Goal: Information Seeking & Learning: Learn about a topic

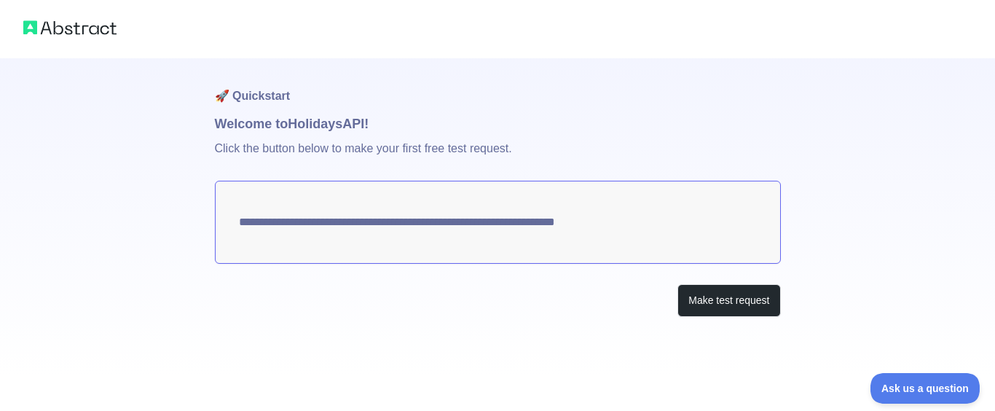
click at [434, 229] on textarea "**********" at bounding box center [498, 222] width 566 height 83
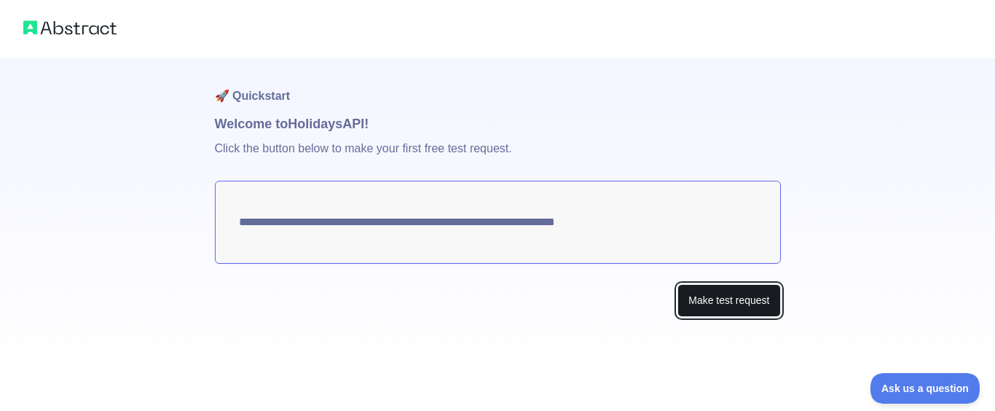
click at [717, 307] on button "Make test request" at bounding box center [729, 300] width 103 height 33
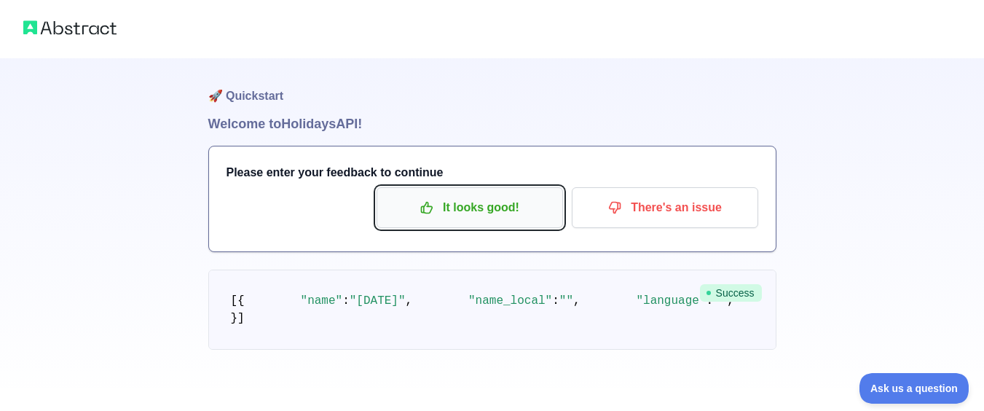
click at [463, 219] on p "It looks good!" at bounding box center [470, 207] width 165 height 25
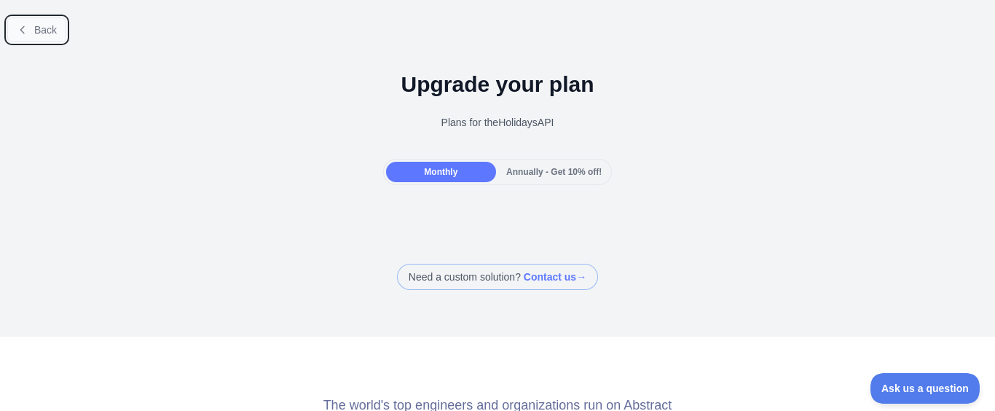
click at [42, 28] on span "Back" at bounding box center [45, 30] width 23 height 12
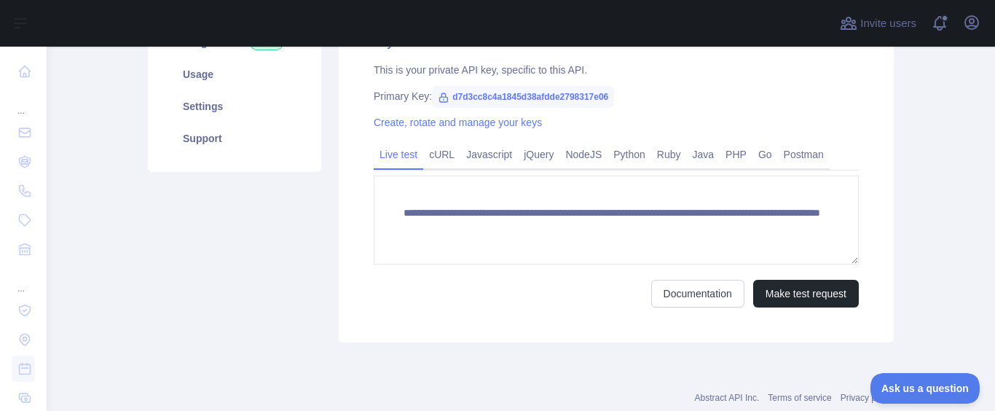
scroll to position [262, 0]
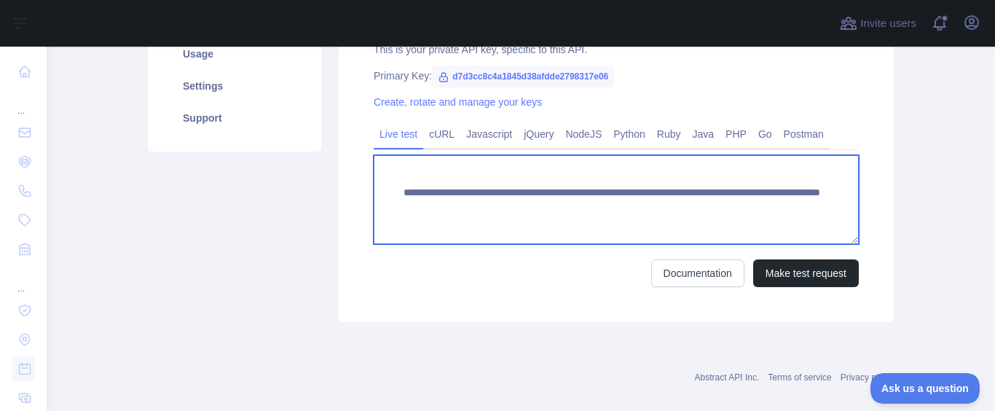
click at [783, 194] on textarea "**********" at bounding box center [616, 199] width 485 height 89
type textarea "**********"
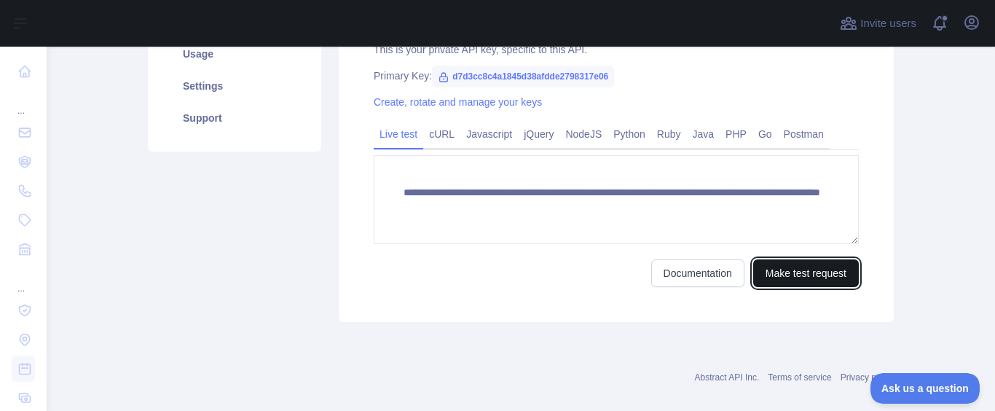
click at [799, 270] on button "Make test request" at bounding box center [806, 273] width 106 height 28
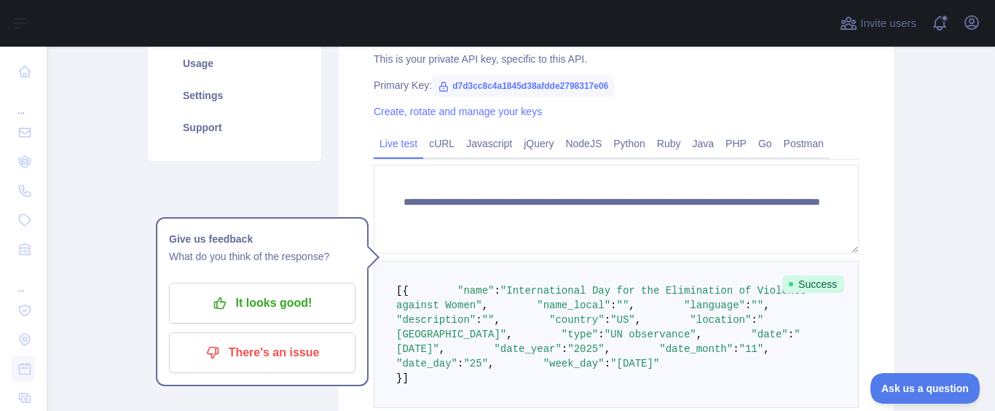
scroll to position [228, 0]
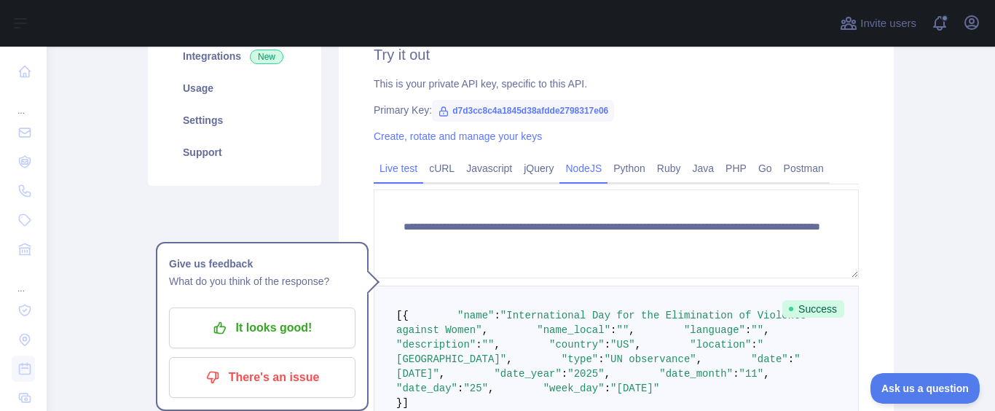
click at [579, 170] on link "NodeJS" at bounding box center [584, 168] width 48 height 23
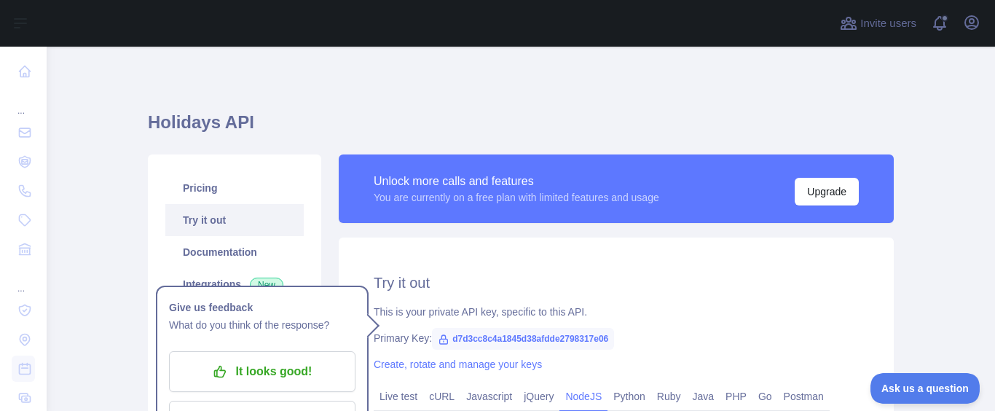
scroll to position [326, 0]
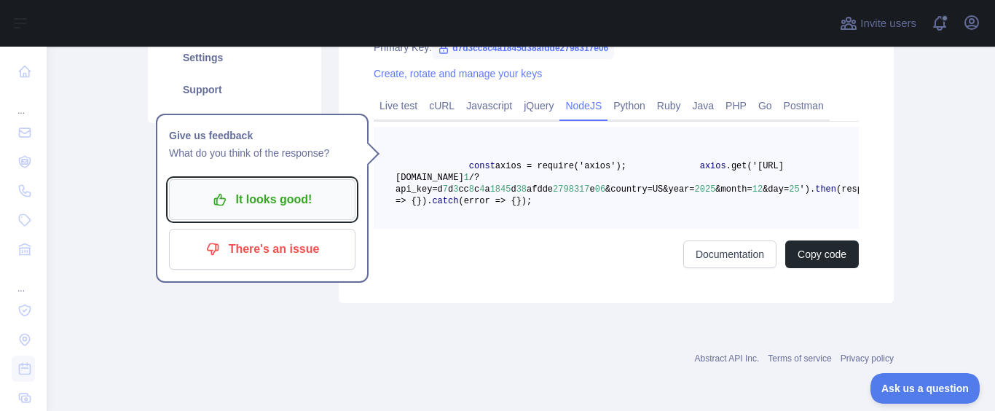
click at [248, 187] on p "It looks good!" at bounding box center [262, 199] width 165 height 25
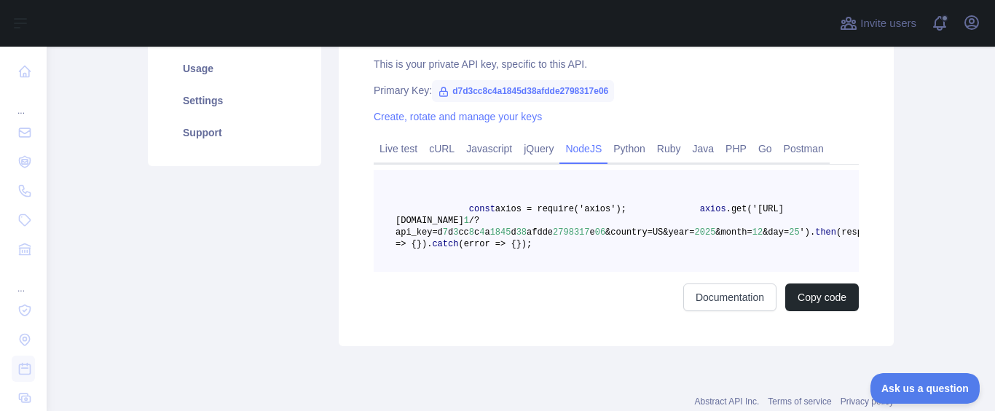
scroll to position [151, 0]
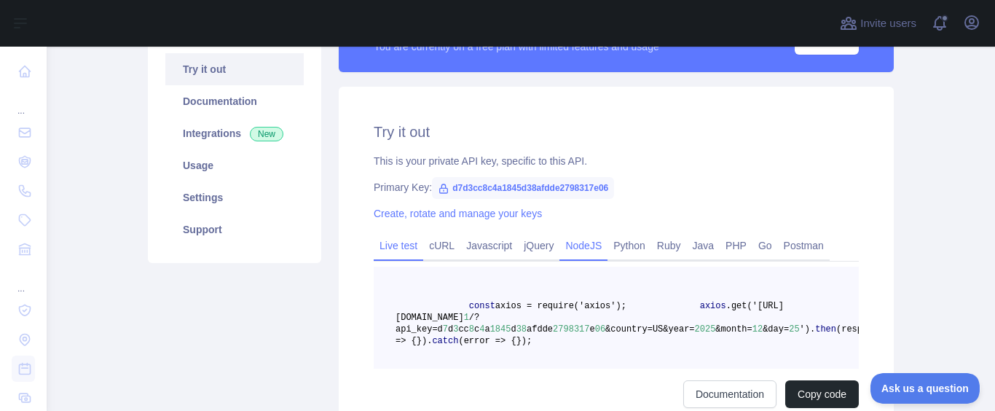
click at [392, 247] on link "Live test" at bounding box center [399, 245] width 50 height 23
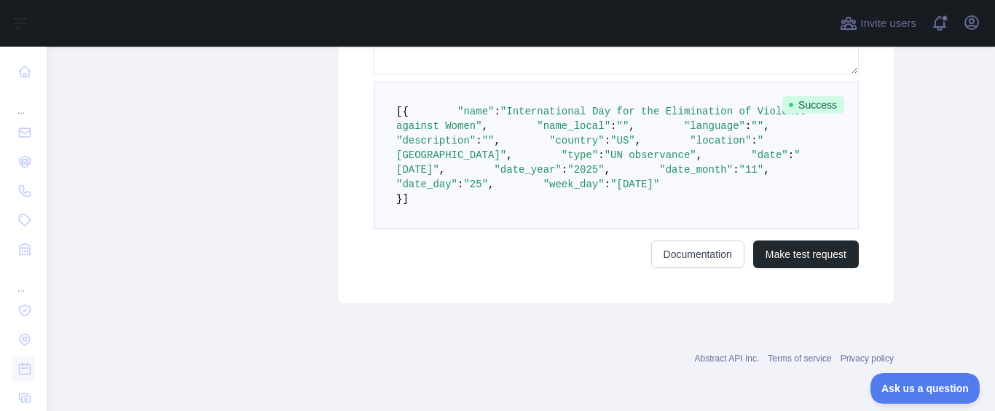
scroll to position [578, 0]
click at [815, 256] on button "Make test request" at bounding box center [806, 254] width 106 height 28
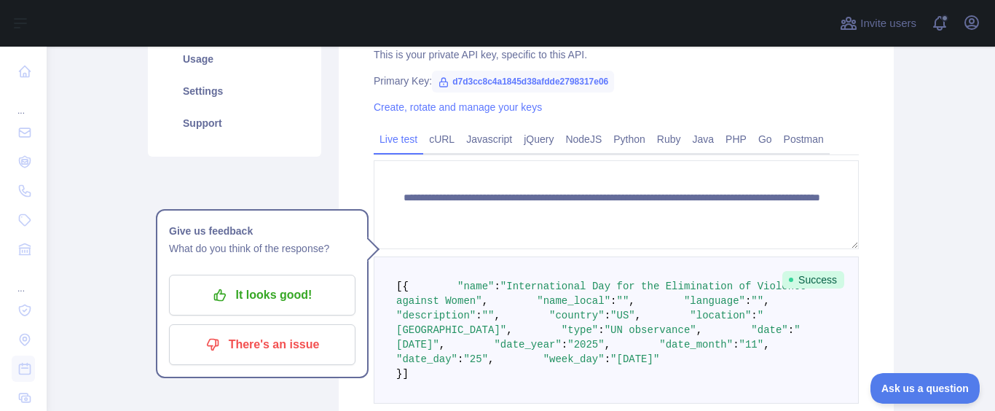
scroll to position [170, 0]
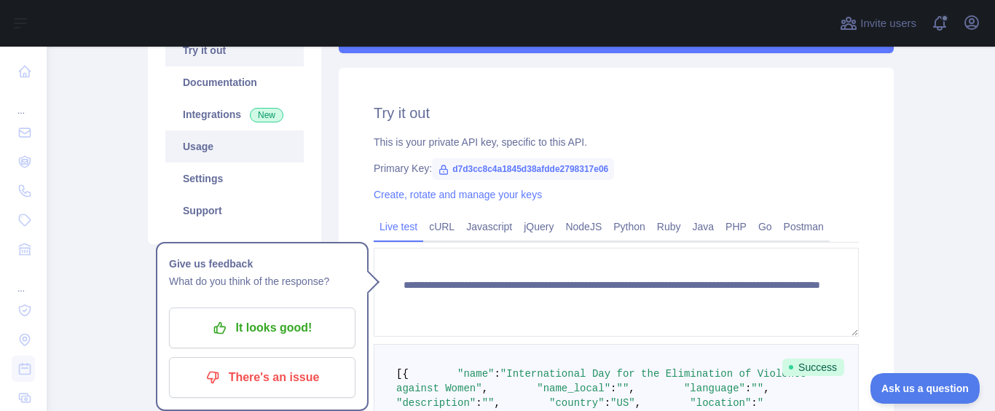
click at [205, 144] on link "Usage" at bounding box center [234, 146] width 138 height 32
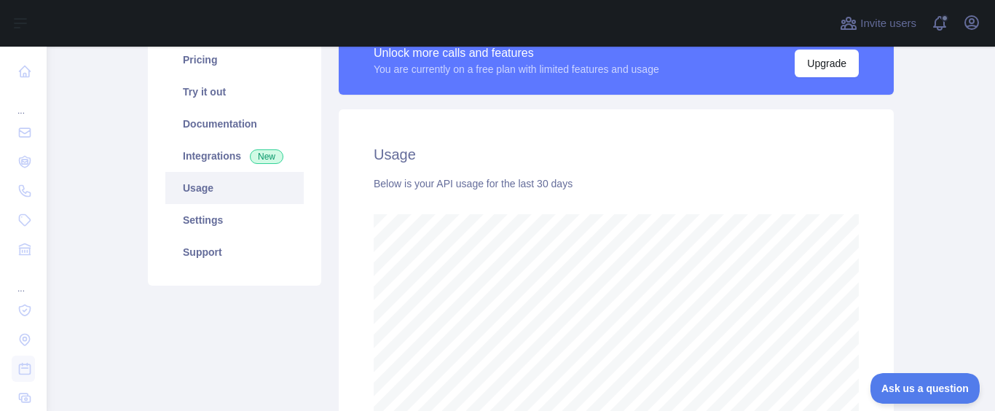
scroll to position [55, 0]
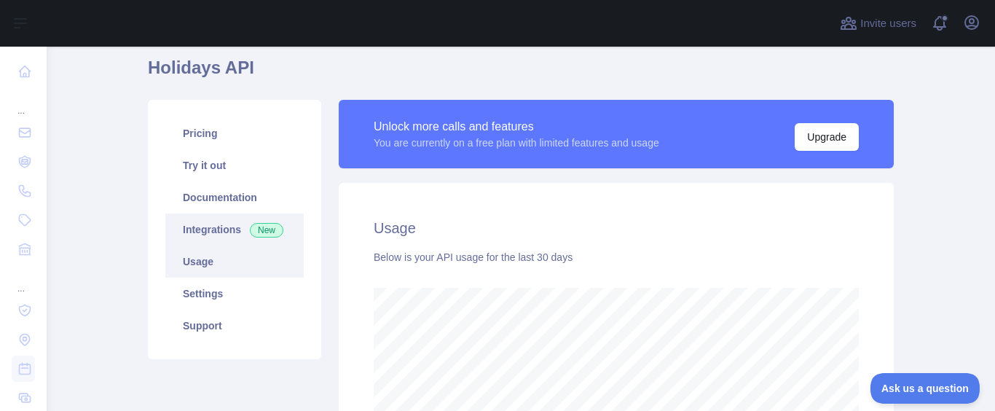
click at [214, 234] on link "Integrations New" at bounding box center [234, 229] width 138 height 32
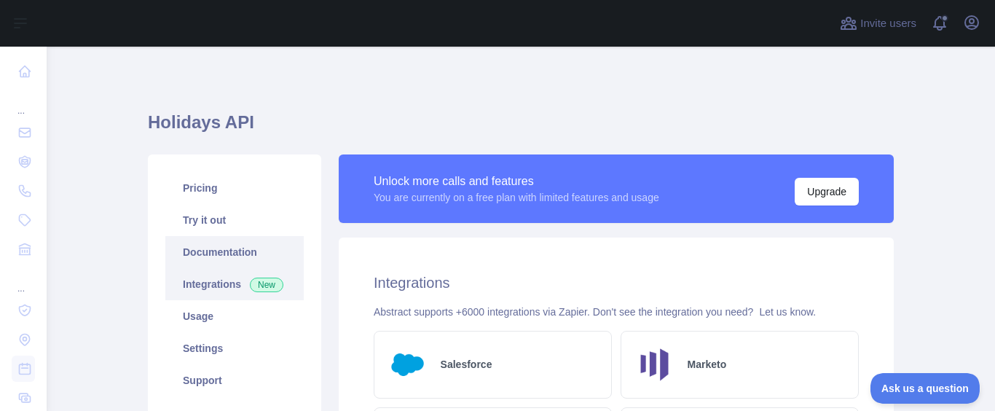
click at [216, 257] on link "Documentation" at bounding box center [234, 252] width 138 height 32
